Goal: Navigation & Orientation: Understand site structure

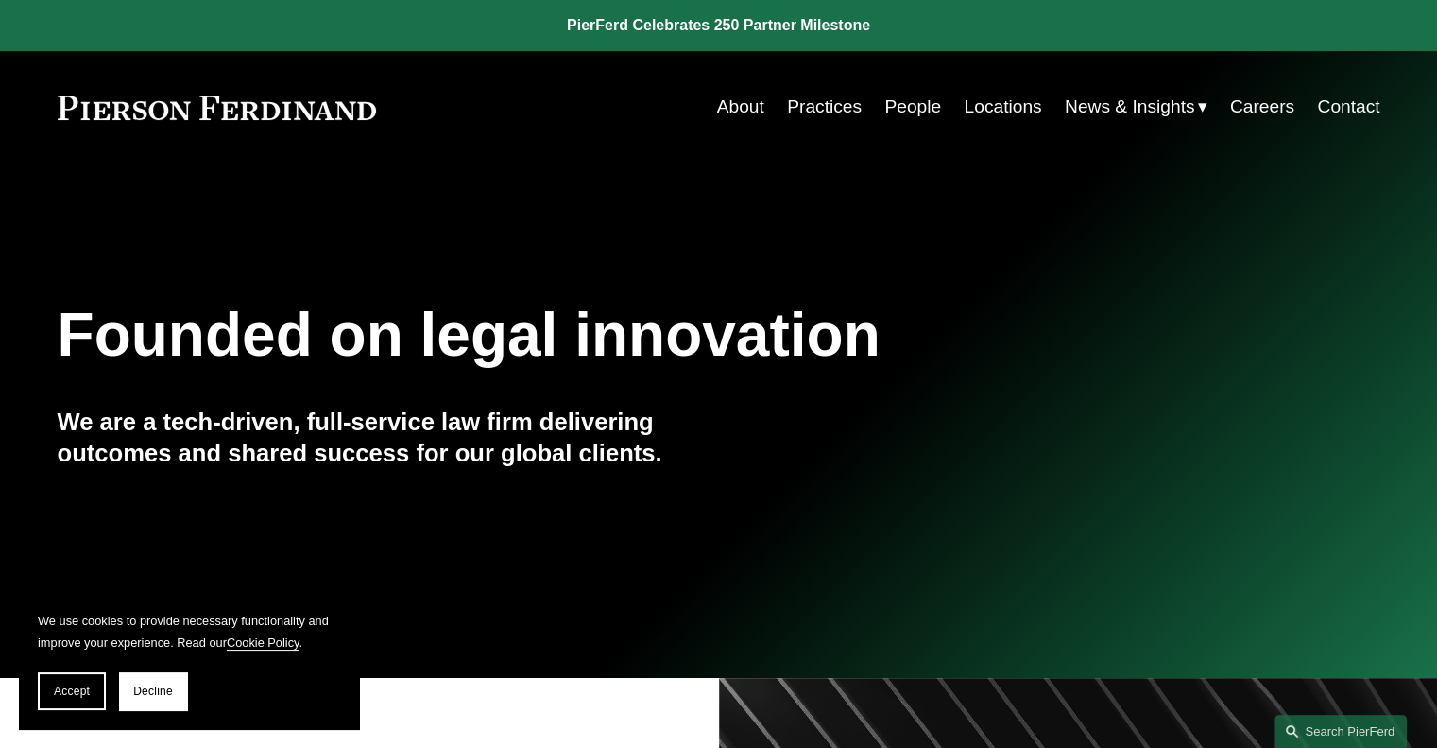
click at [819, 109] on link "Practices" at bounding box center [824, 107] width 75 height 36
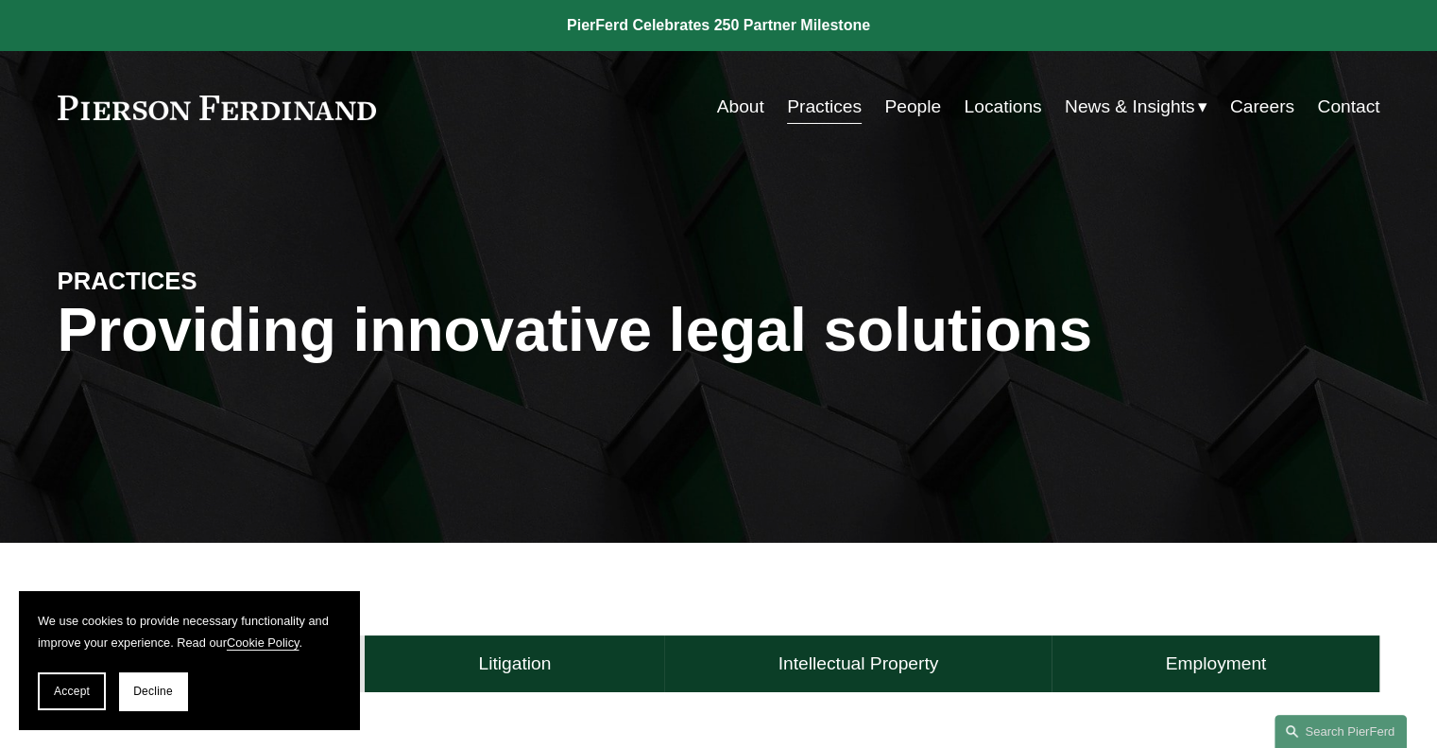
click at [734, 108] on link "About" at bounding box center [740, 107] width 47 height 36
